Goal: Information Seeking & Learning: Understand process/instructions

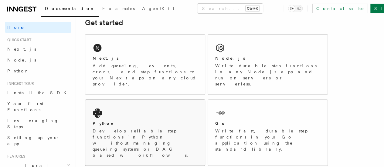
scroll to position [92, 0]
click at [138, 63] on div "Next.js Add queueing, events, crons, and step functions to your Next app on any…" at bounding box center [145, 65] width 120 height 60
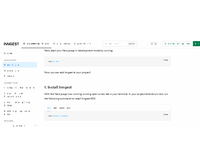
scroll to position [272, 0]
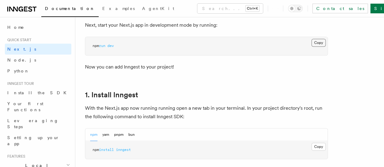
click at [312, 47] on button "Copy Copied" at bounding box center [319, 43] width 14 height 8
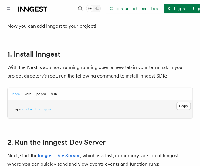
scroll to position [336, 0]
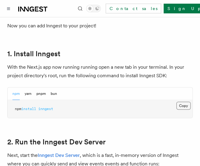
click at [180, 102] on button "Copy Copied" at bounding box center [183, 106] width 14 height 8
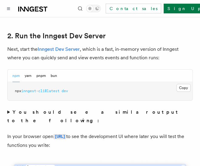
scroll to position [443, 0]
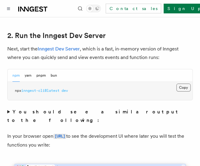
click at [188, 84] on button "Copy Copied" at bounding box center [183, 88] width 14 height 8
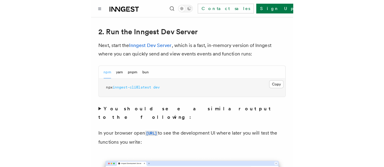
scroll to position [447, 0]
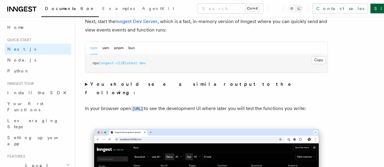
click at [371, 10] on link "Sign Up" at bounding box center [391, 9] width 40 height 10
